Goal: Contribute content: Add original content to the website for others to see

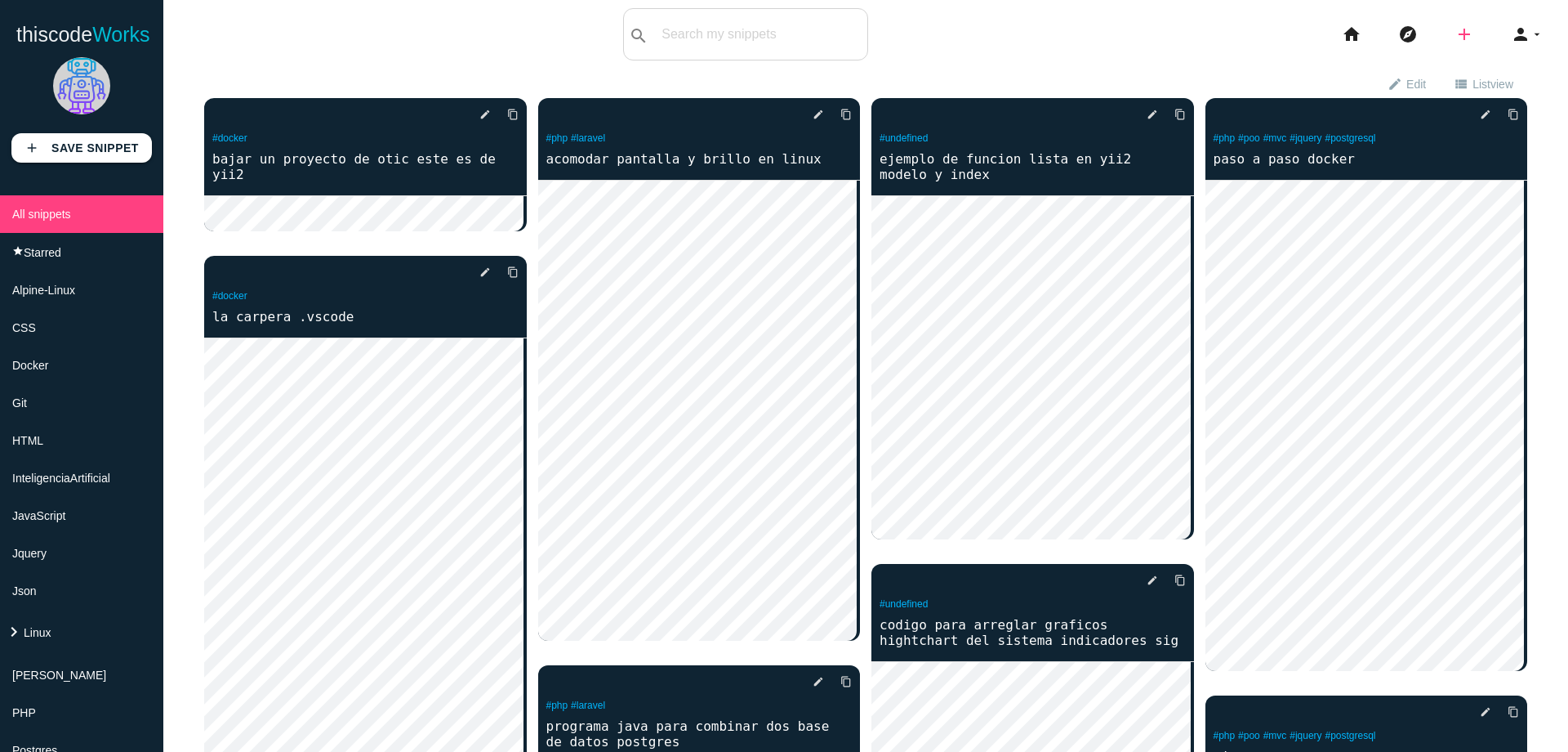
click at [1457, 36] on icon "add" at bounding box center [1464, 34] width 19 height 52
click at [1463, 26] on link "code Snippet" at bounding box center [1498, 28] width 114 height 41
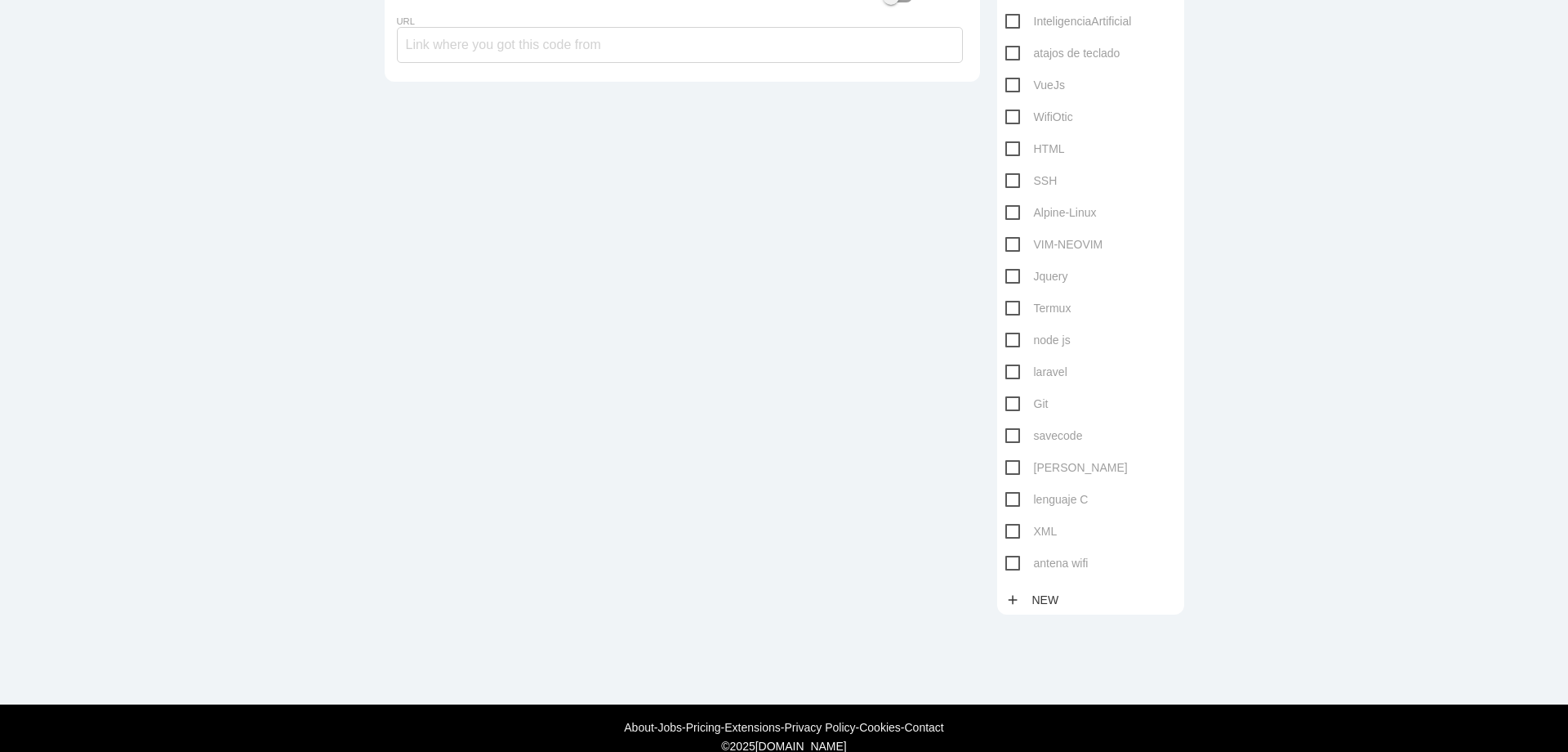
scroll to position [643, 0]
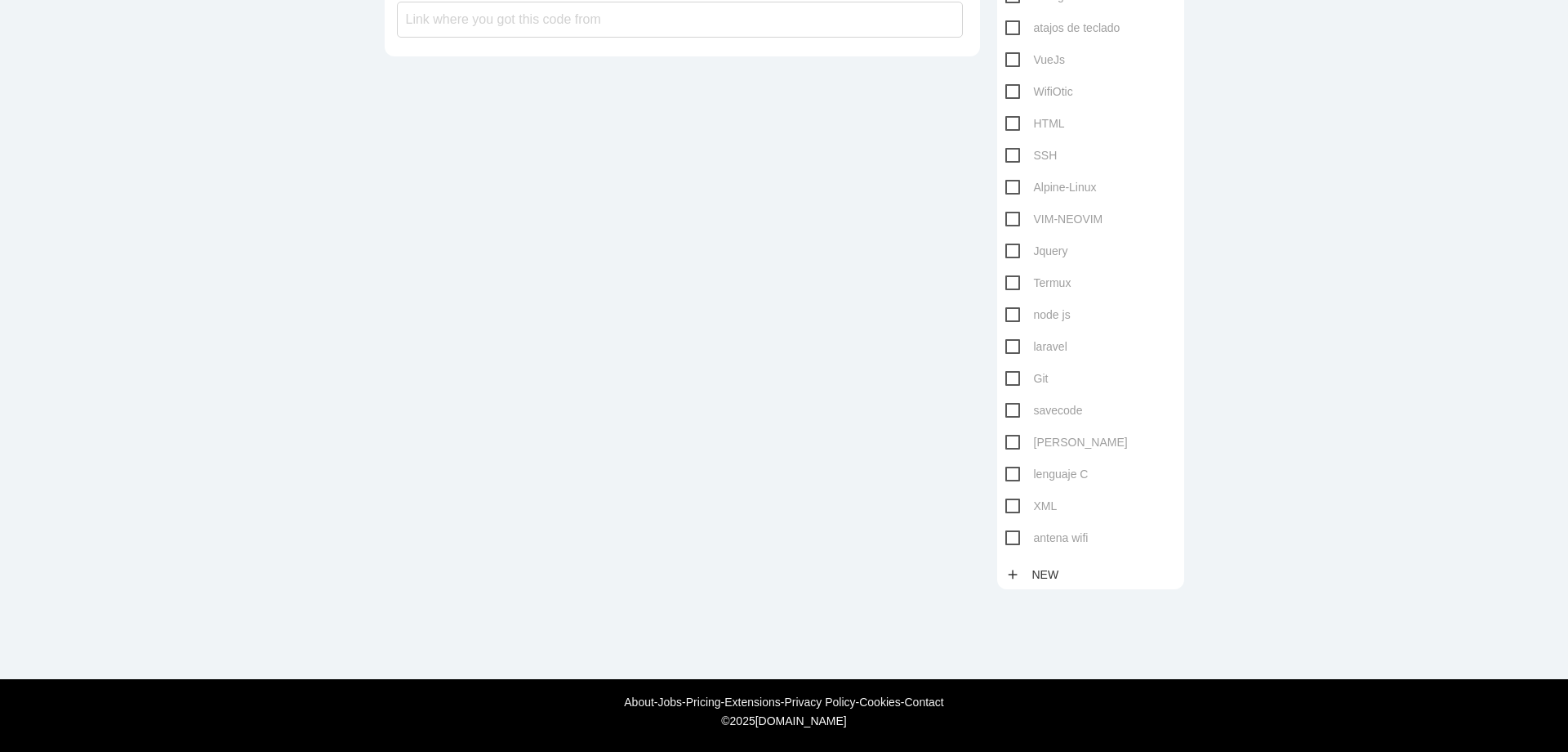
click at [1020, 531] on span "antena wifi" at bounding box center [1046, 538] width 83 height 20
click at [1016, 531] on input "antena wifi" at bounding box center [1011, 533] width 11 height 11
checkbox input "true"
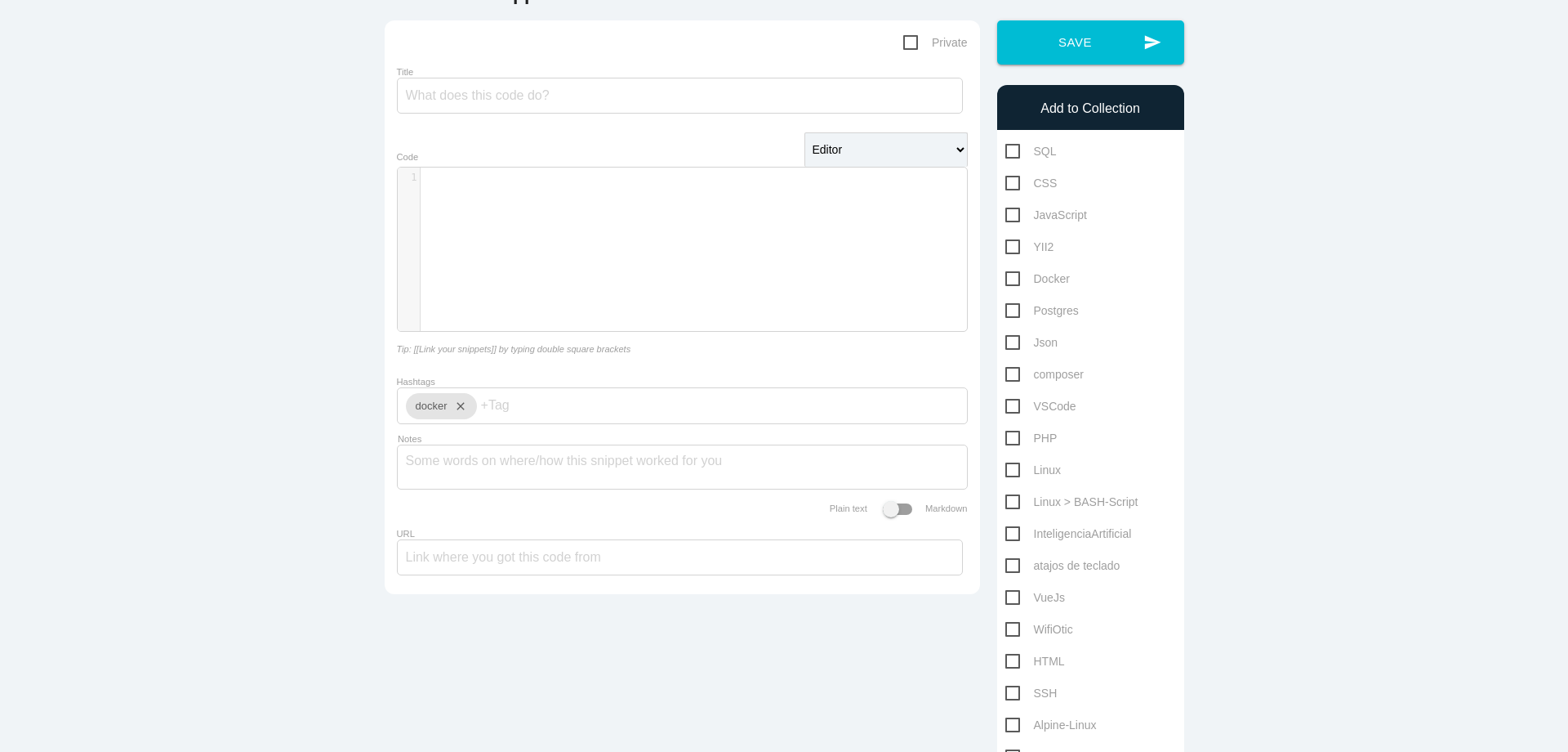
scroll to position [0, 0]
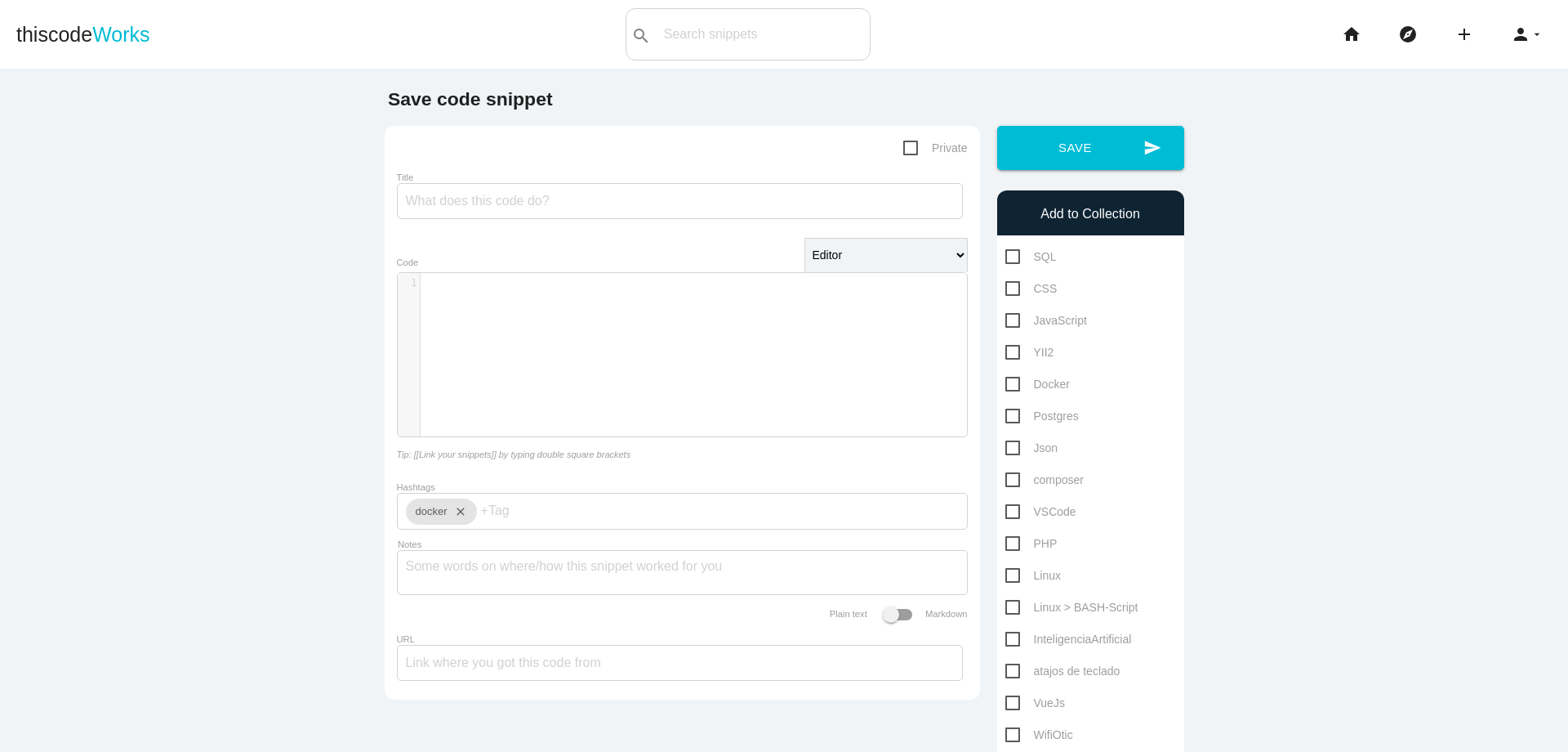
click at [663, 343] on div "​ x 1 ​" at bounding box center [694, 366] width 593 height 188
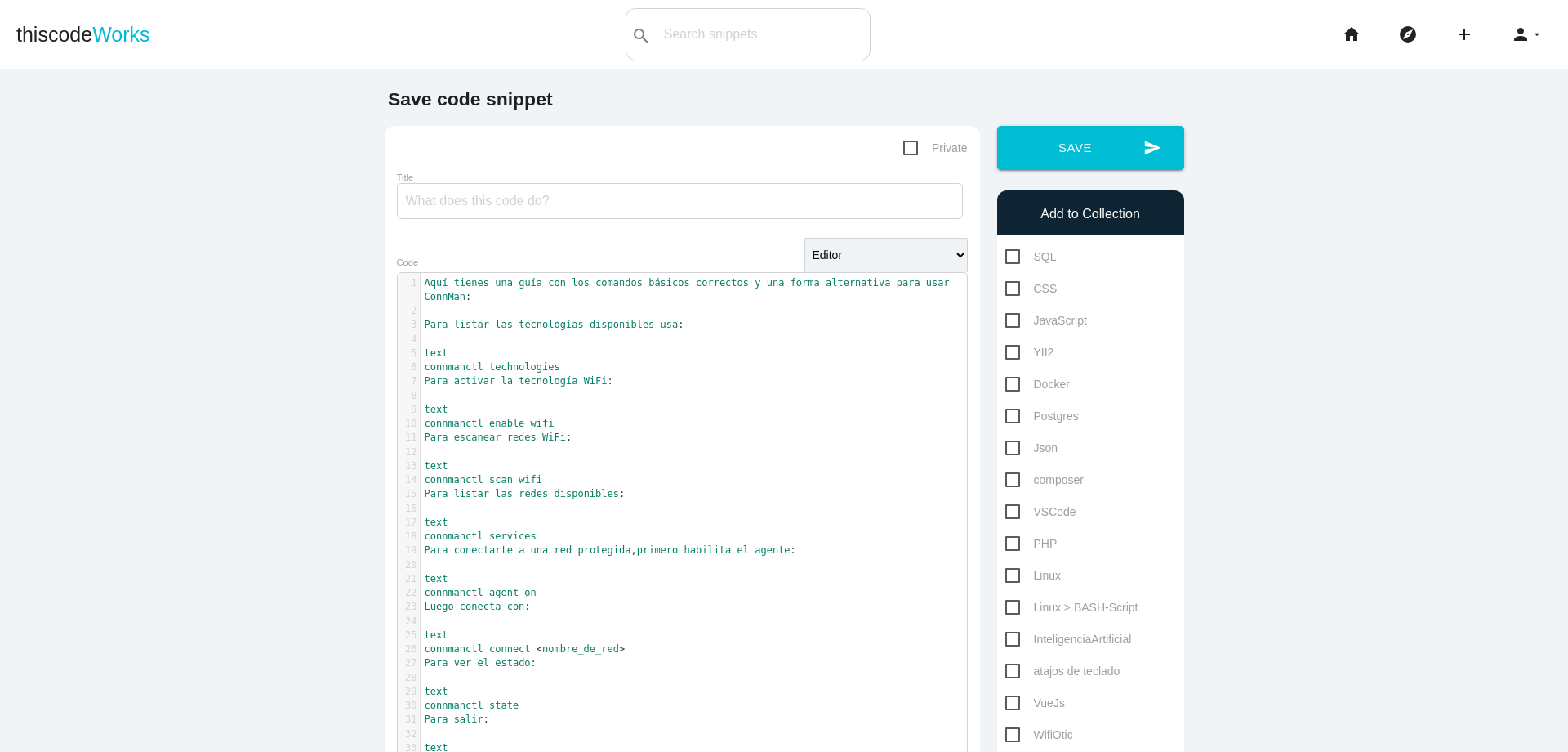
scroll to position [20, 0]
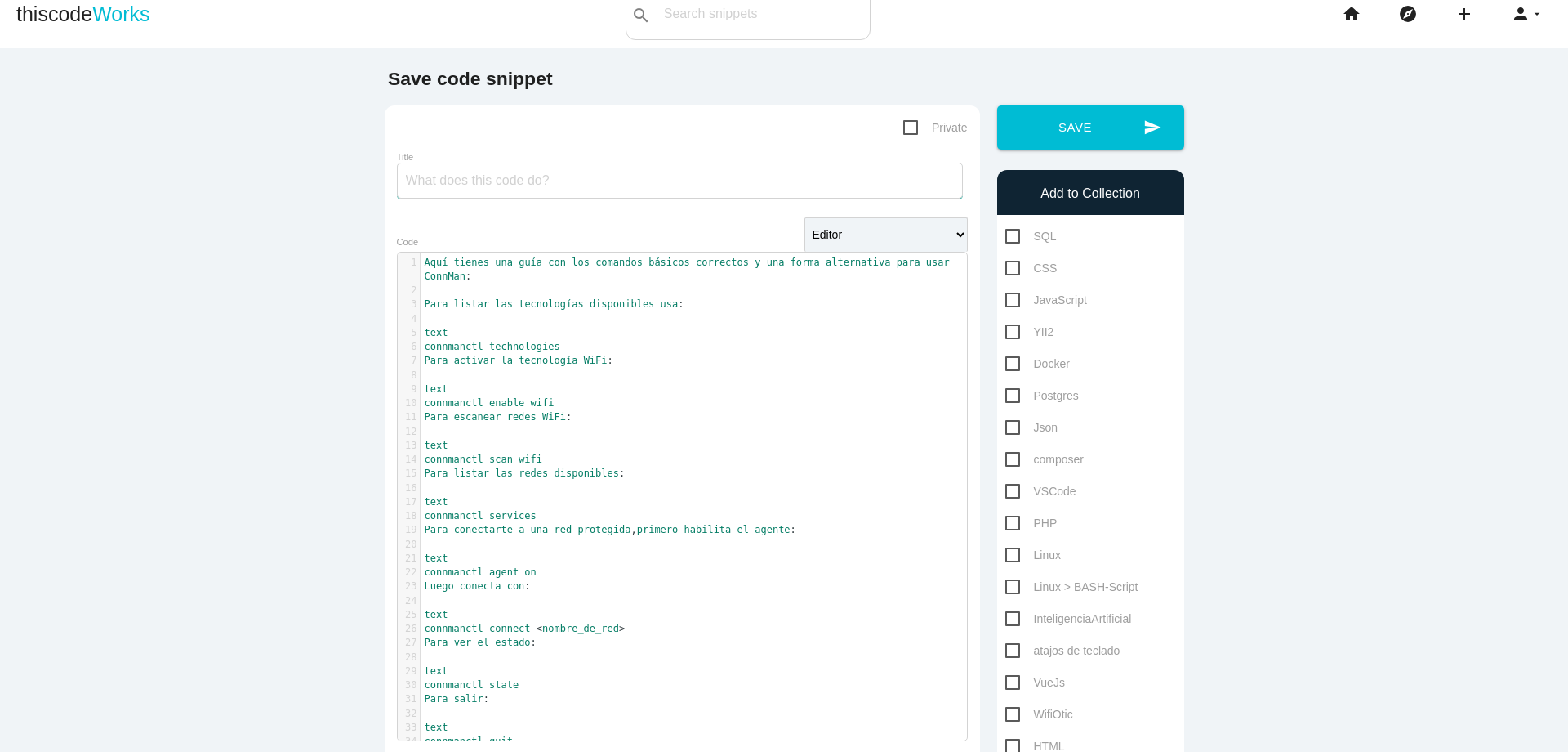
click at [565, 177] on input "Title" at bounding box center [680, 180] width 566 height 36
type input "comandos instalar y usar antena wifi"
click at [425, 267] on span "Aquí" at bounding box center [437, 262] width 24 height 11
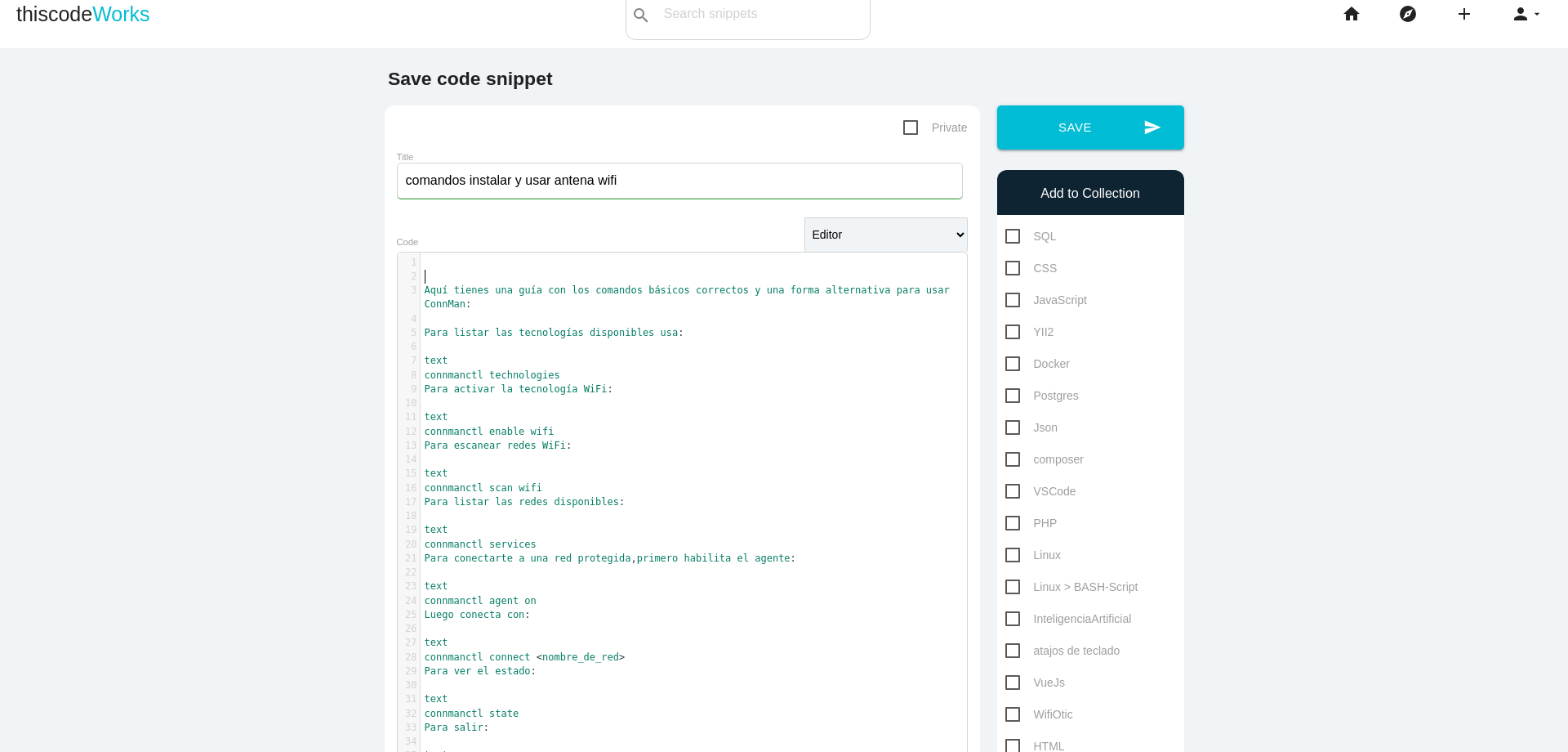
click at [498, 278] on pre "​" at bounding box center [699, 276] width 558 height 14
type textarea "usar:"
type textarea "instalar:"
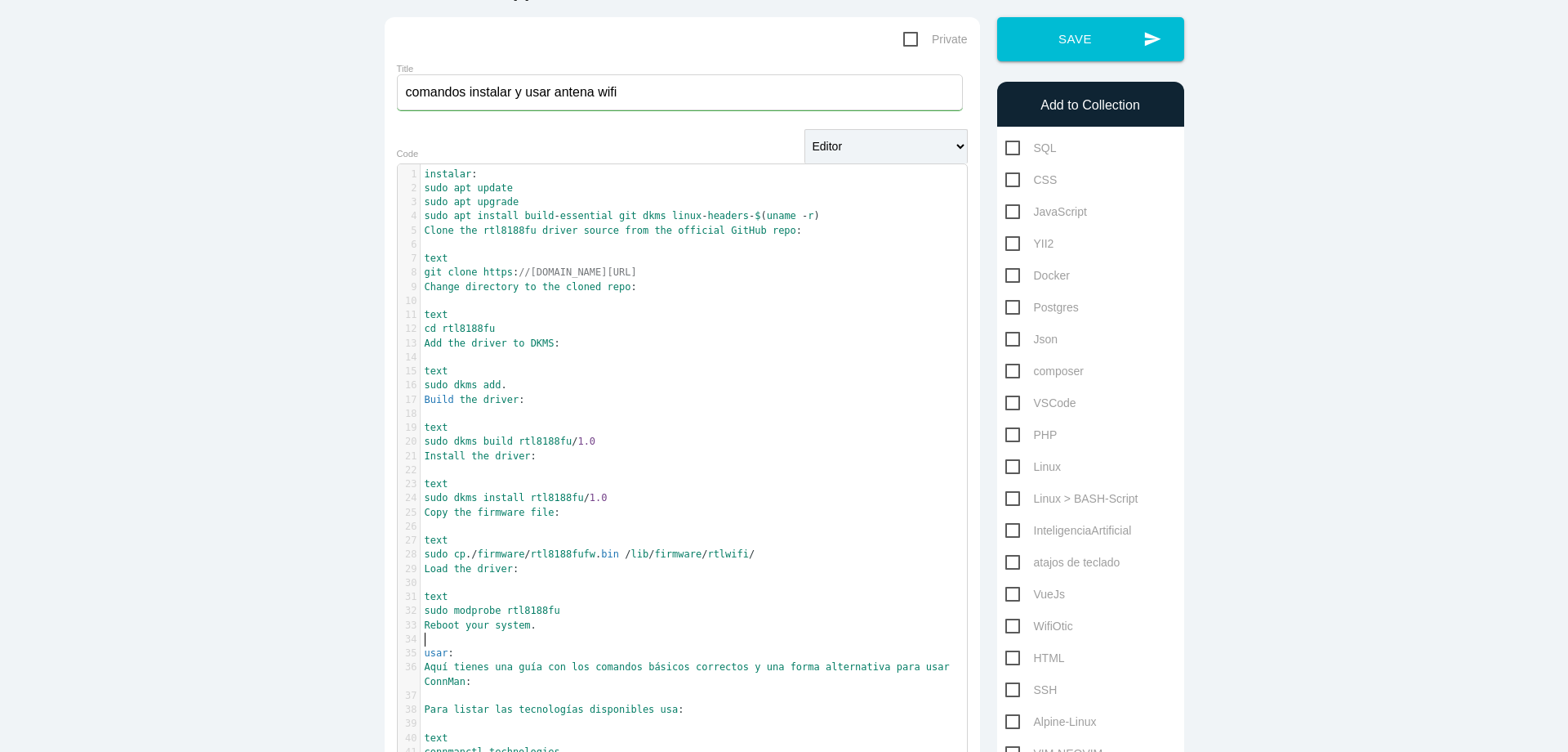
scroll to position [102, 0]
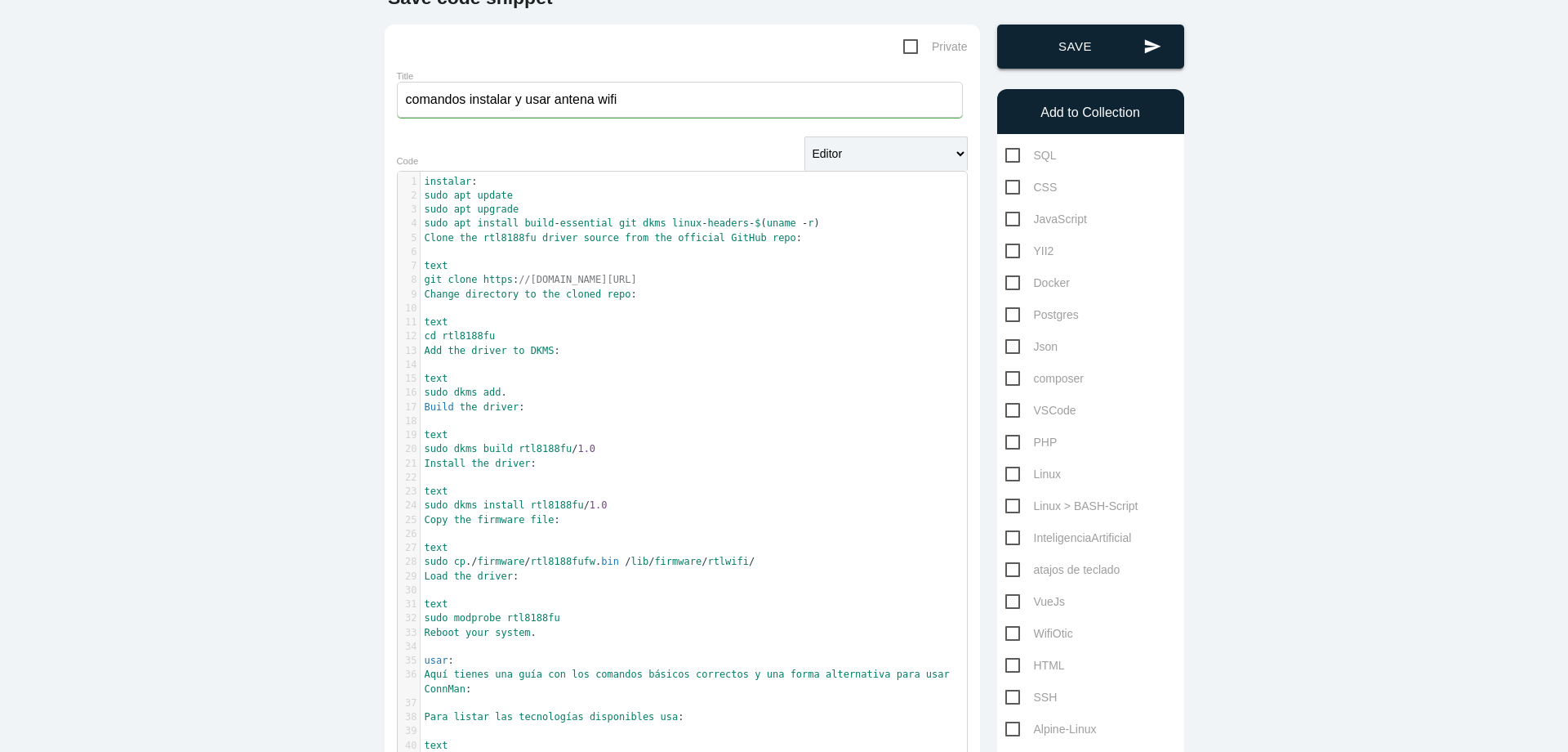
click at [1100, 62] on button "send Save" at bounding box center [1090, 47] width 187 height 44
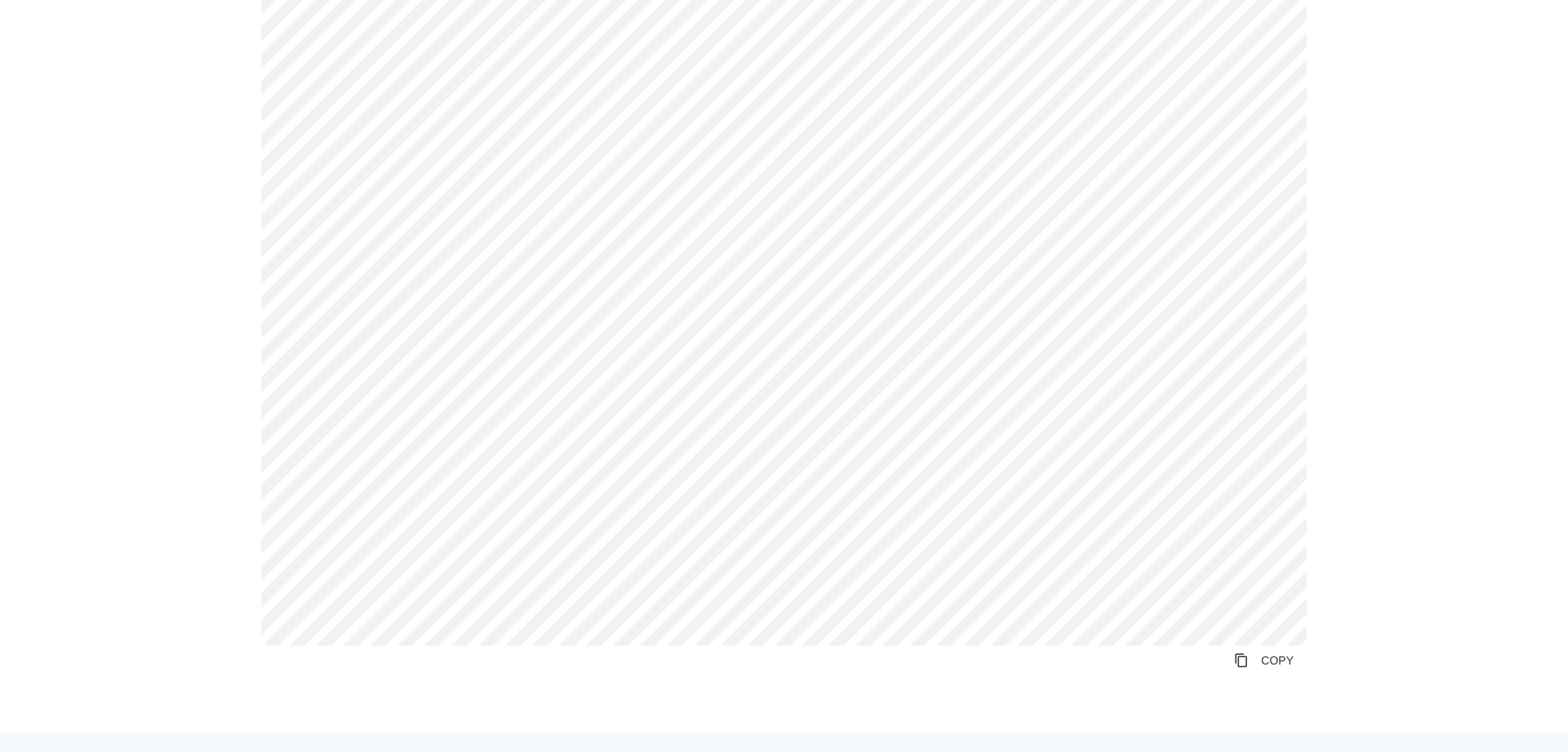
scroll to position [687, 0]
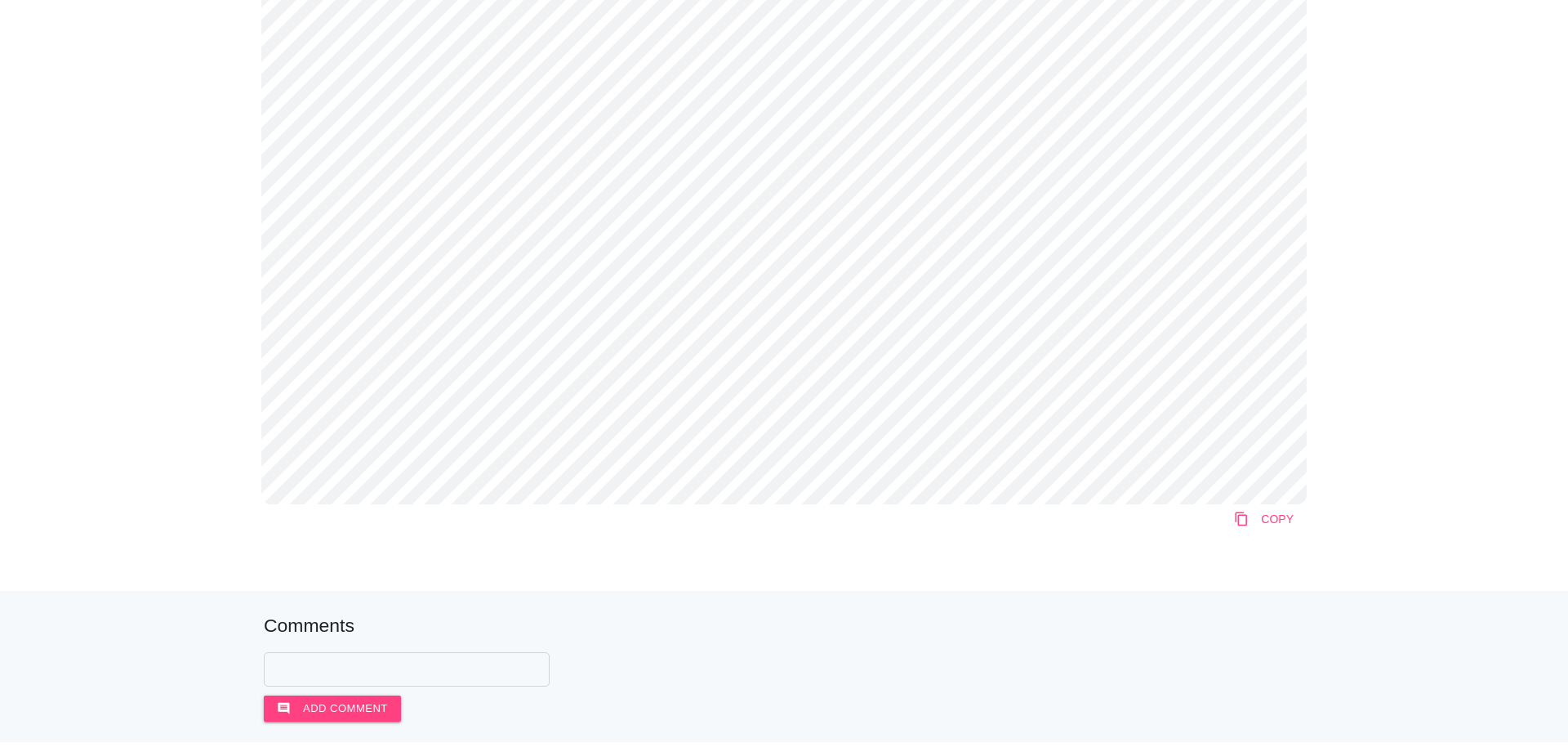
click at [1271, 527] on link "content_copy COPY" at bounding box center [1264, 518] width 86 height 29
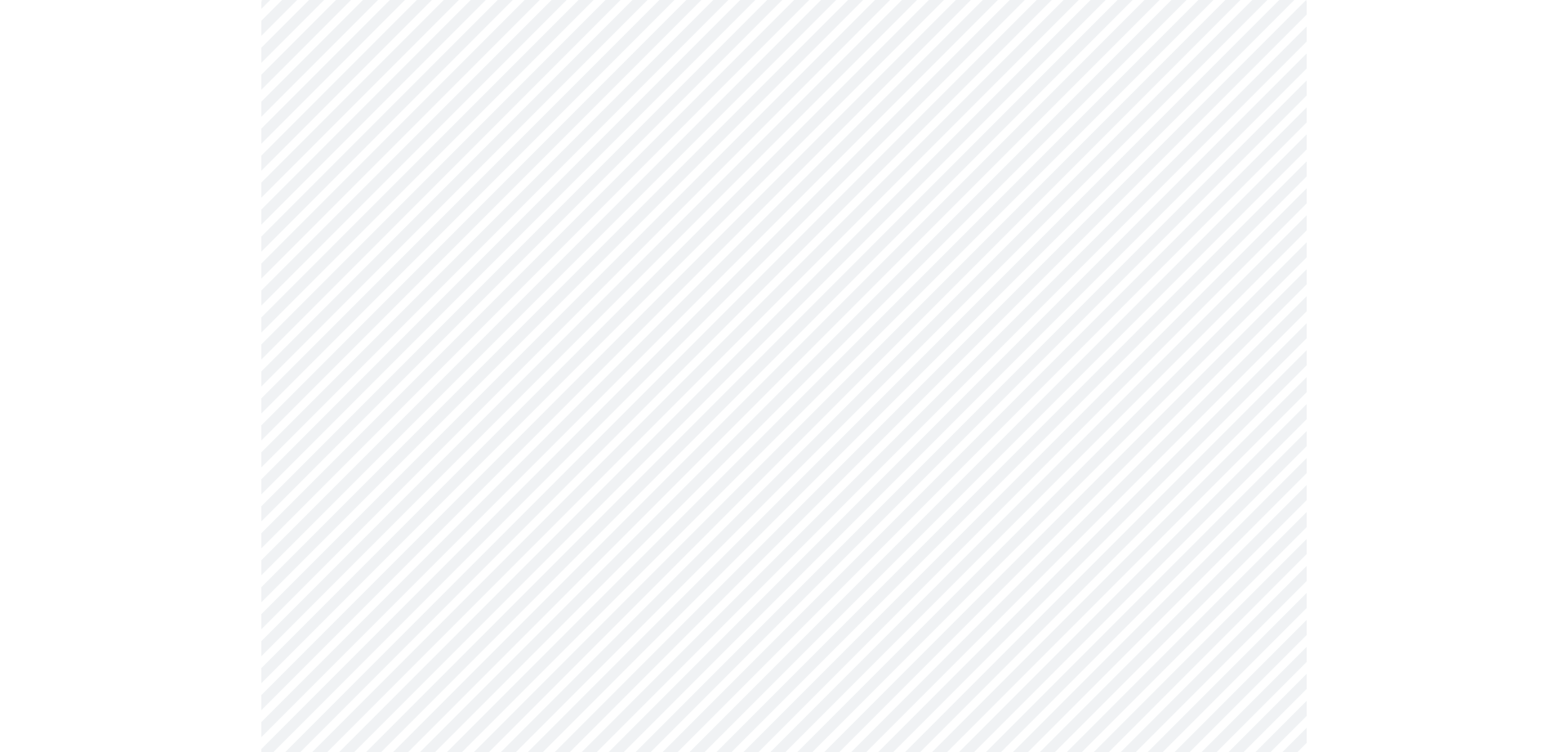
scroll to position [94, 0]
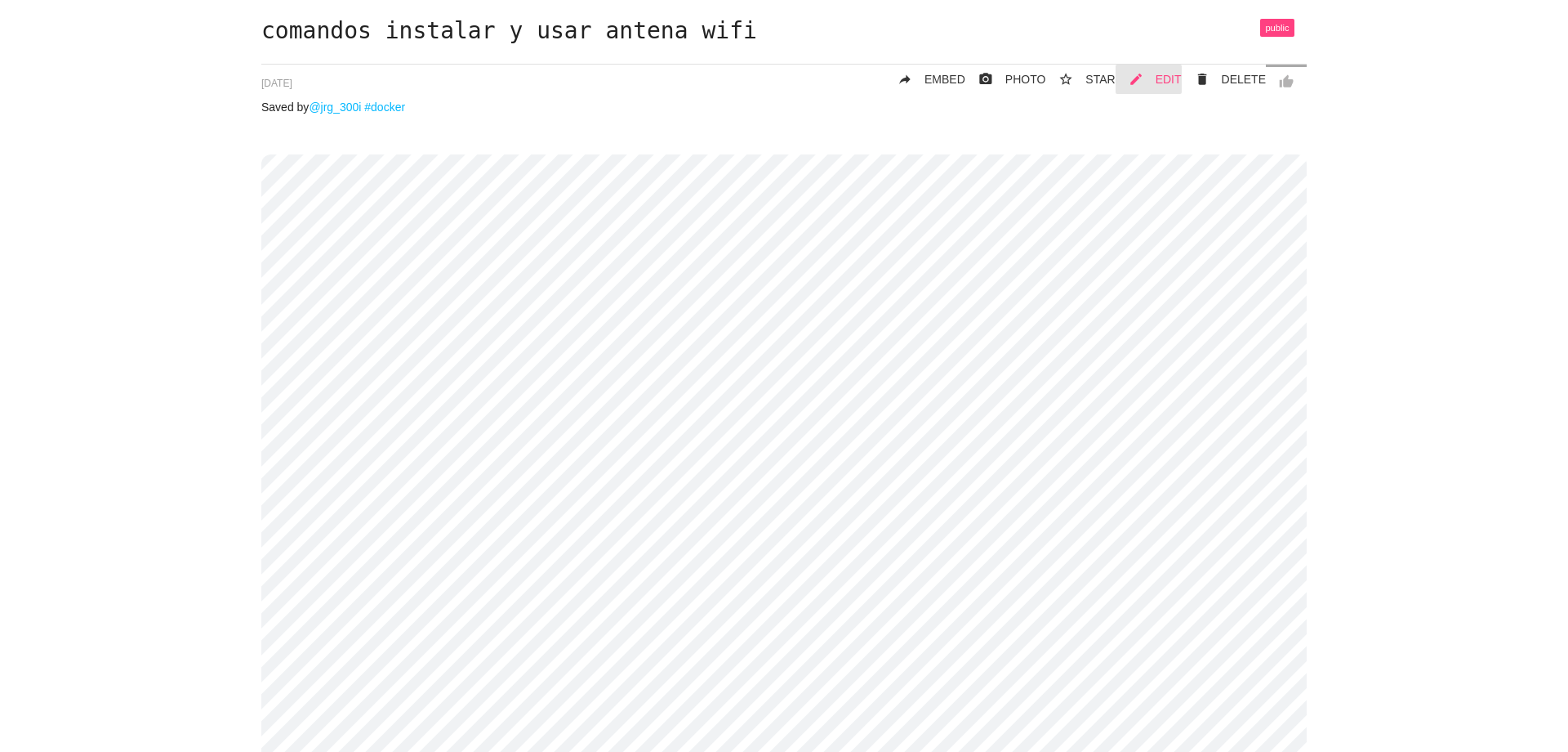
click at [1149, 82] on link "mode_edit EDIT" at bounding box center [1148, 79] width 66 height 29
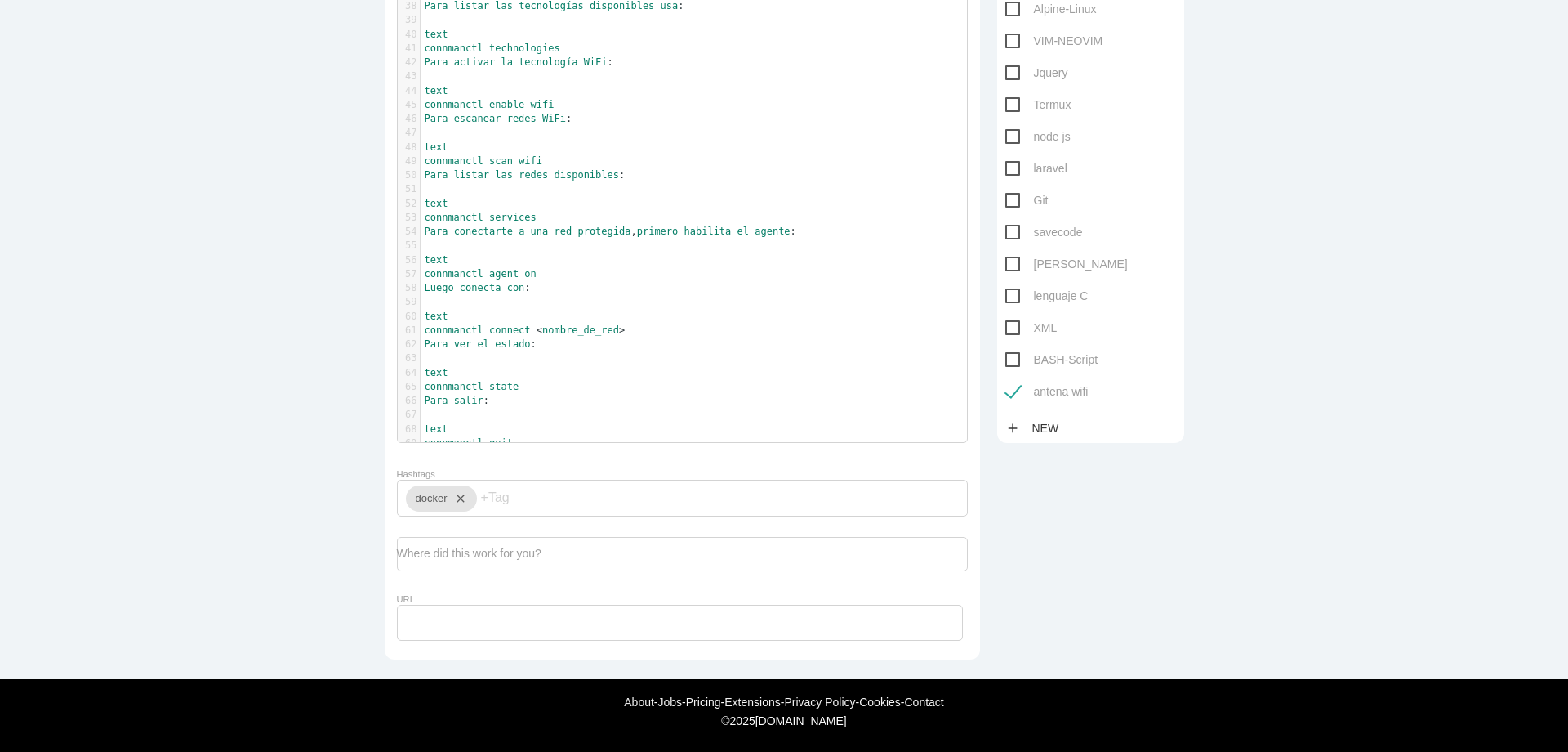
scroll to position [5, 0]
click at [568, 422] on pre "text" at bounding box center [699, 429] width 558 height 14
click at [579, 436] on pre "connmanctl quit" at bounding box center [699, 442] width 558 height 14
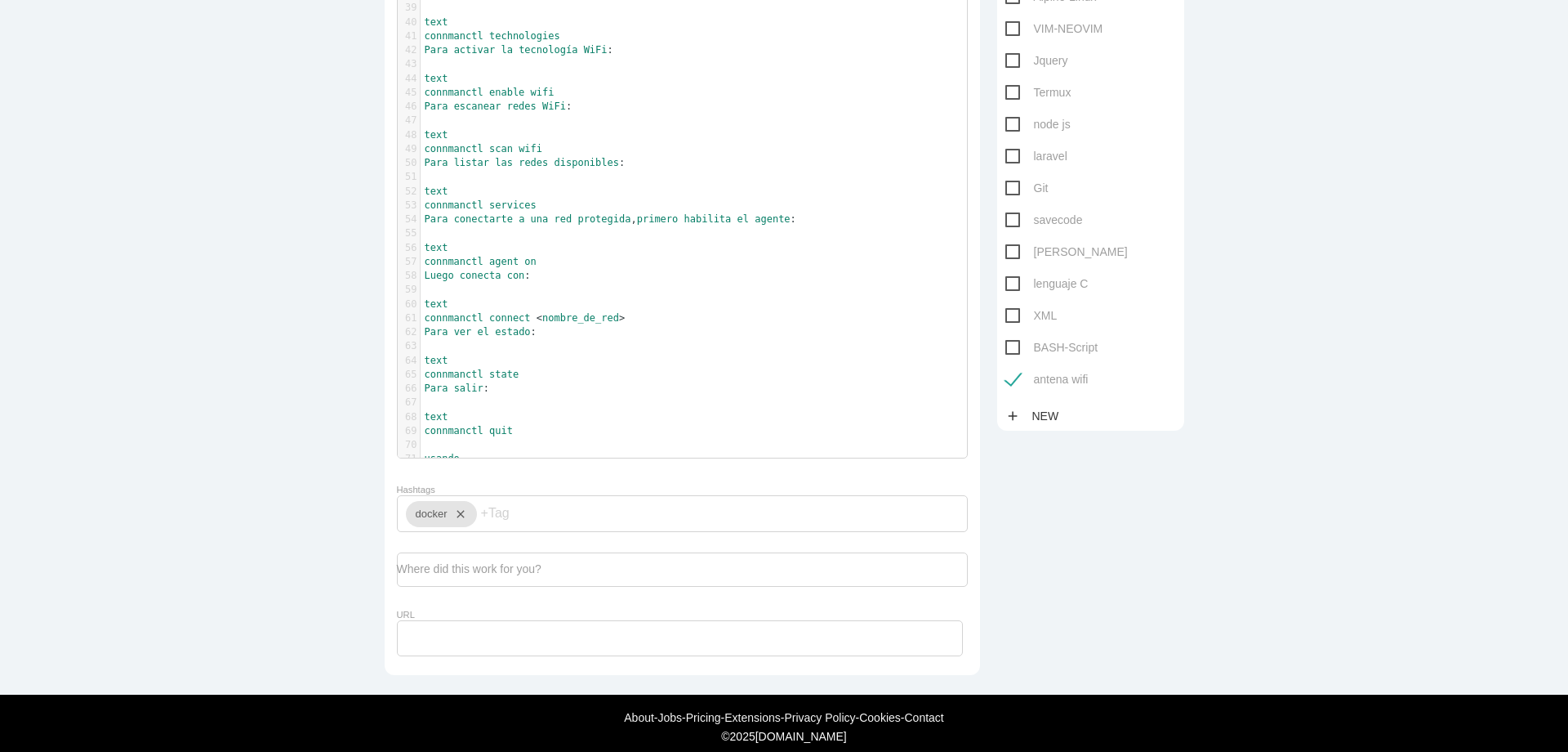
type textarea "usando"
paste textarea
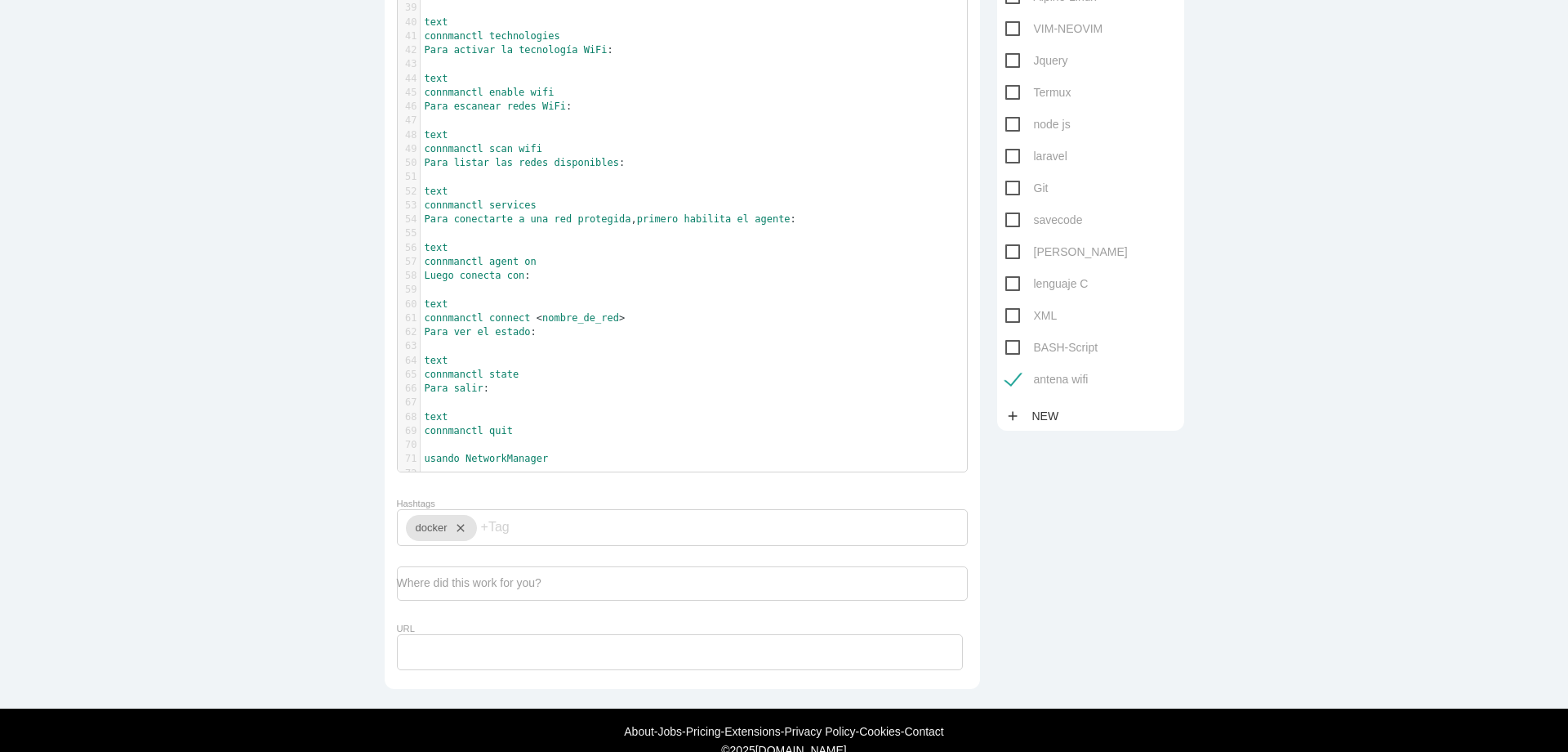
click at [559, 466] on pre "​" at bounding box center [699, 473] width 558 height 14
type textarea ":"
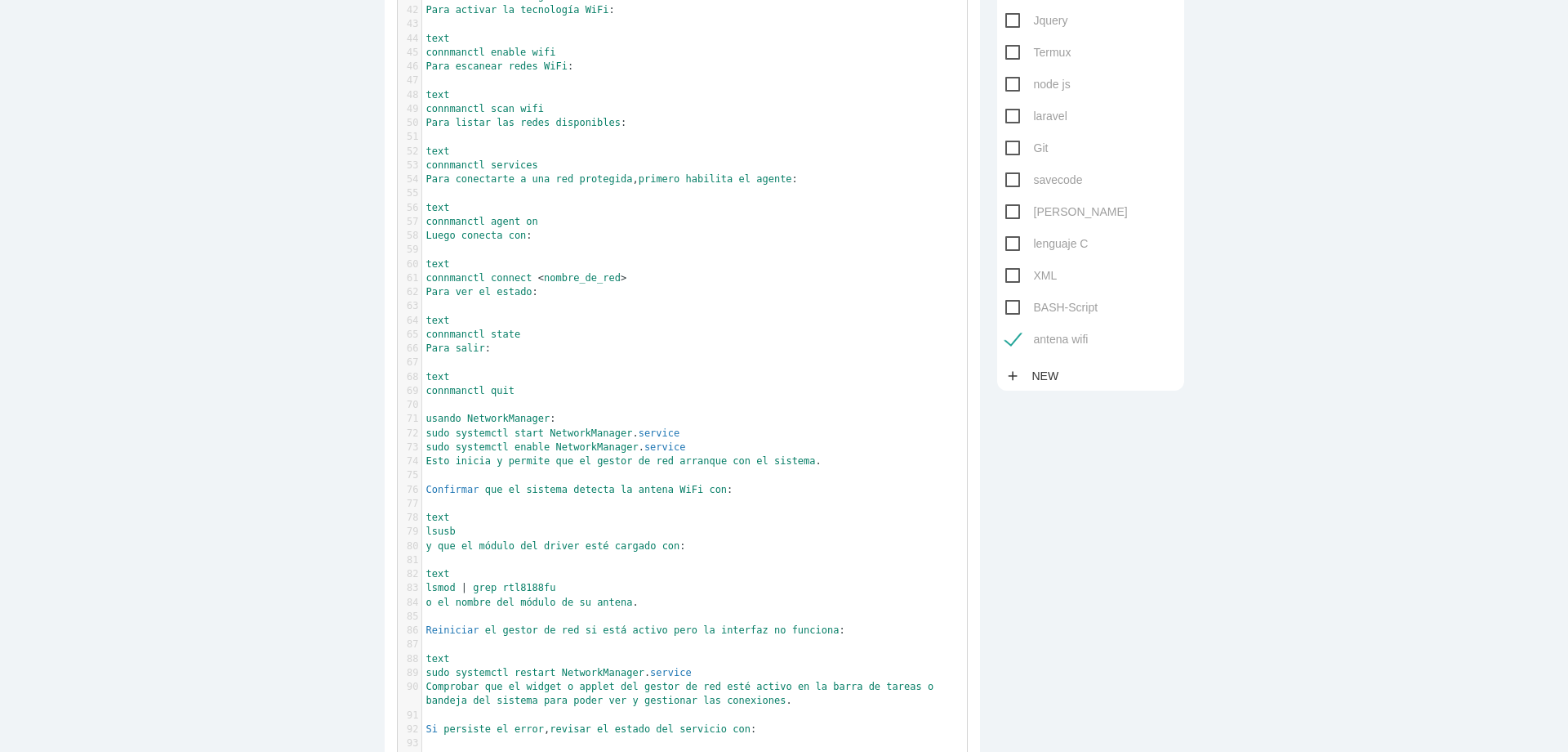
scroll to position [798, 0]
